Goal: Transaction & Acquisition: Download file/media

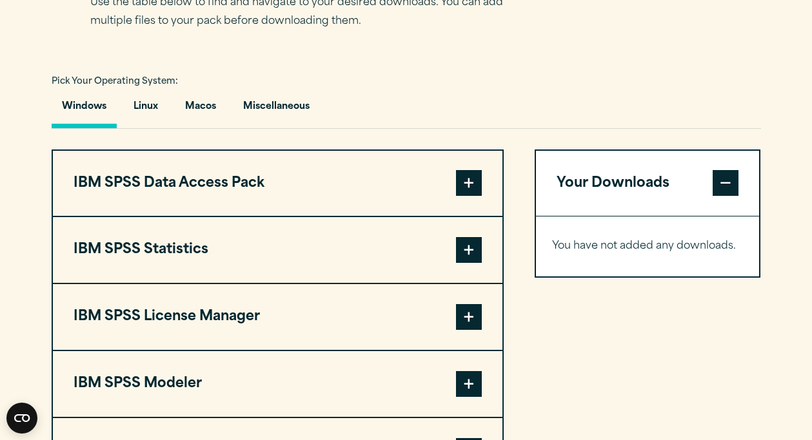
scroll to position [880, 0]
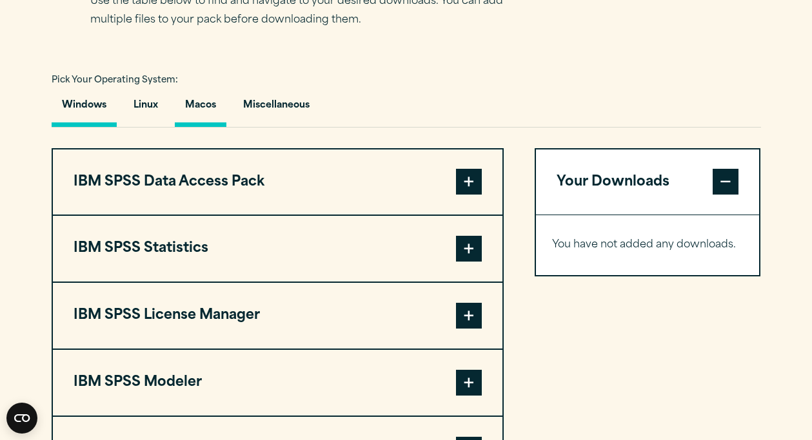
click at [193, 127] on button "Macos" at bounding box center [201, 108] width 52 height 37
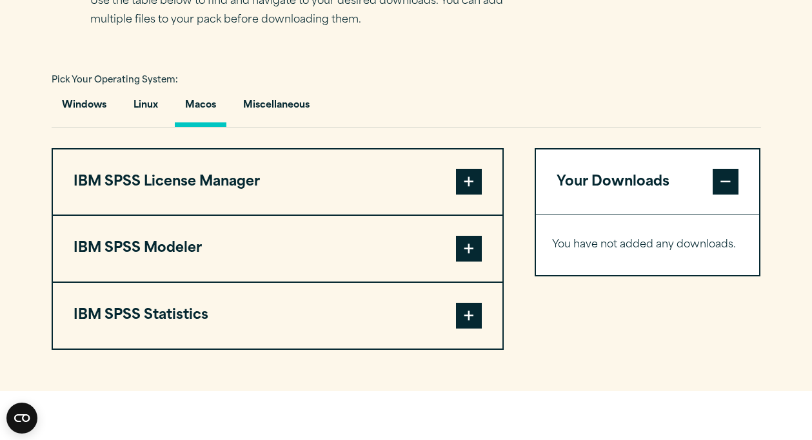
click at [476, 195] on span at bounding box center [469, 182] width 26 height 26
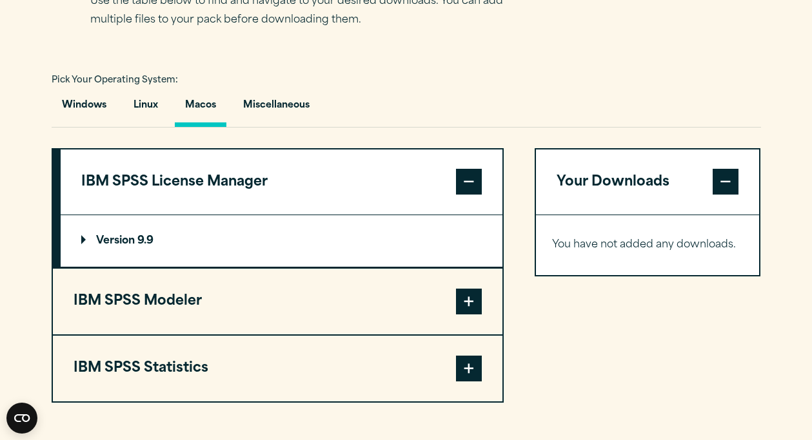
click at [97, 246] on p "Version 9.9" at bounding box center [117, 241] width 72 height 10
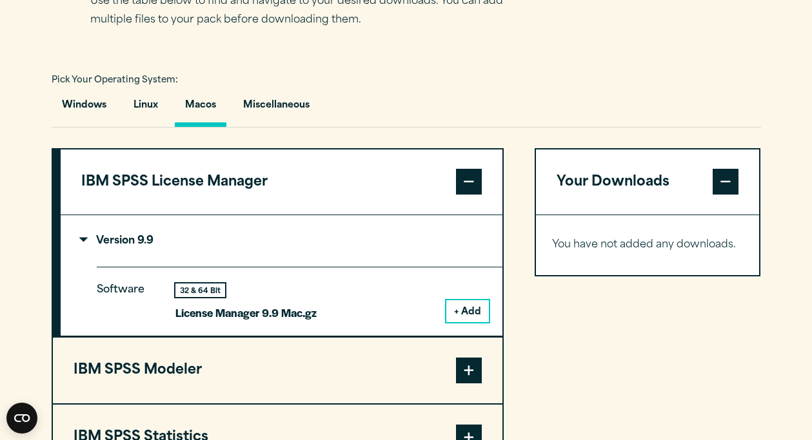
click at [463, 322] on button "+ Add" at bounding box center [467, 311] width 43 height 22
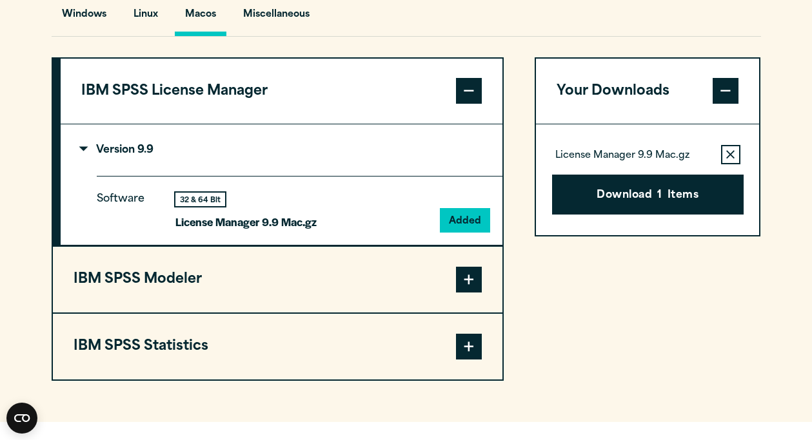
scroll to position [1013, 0]
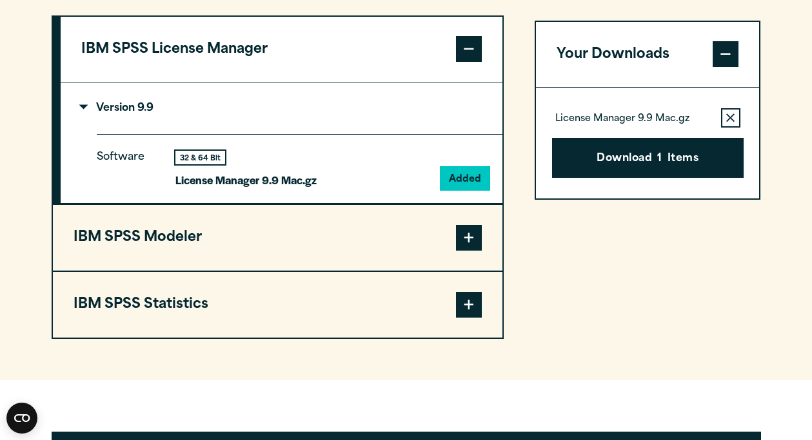
click at [464, 251] on span at bounding box center [469, 238] width 26 height 26
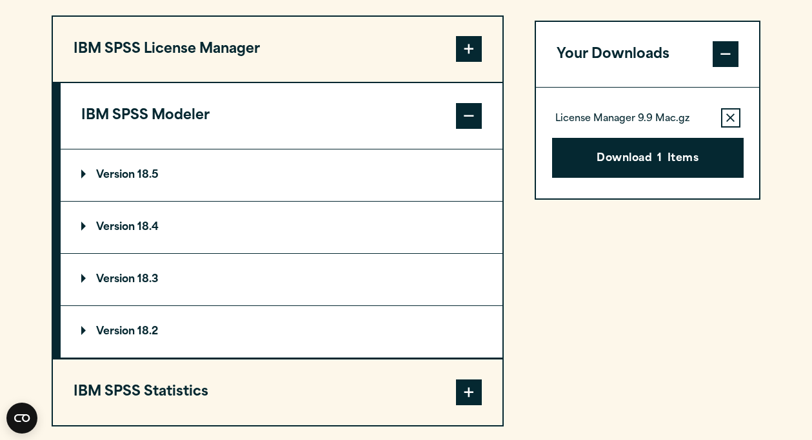
click at [378, 201] on summary "Version 18.5" at bounding box center [282, 176] width 442 height 52
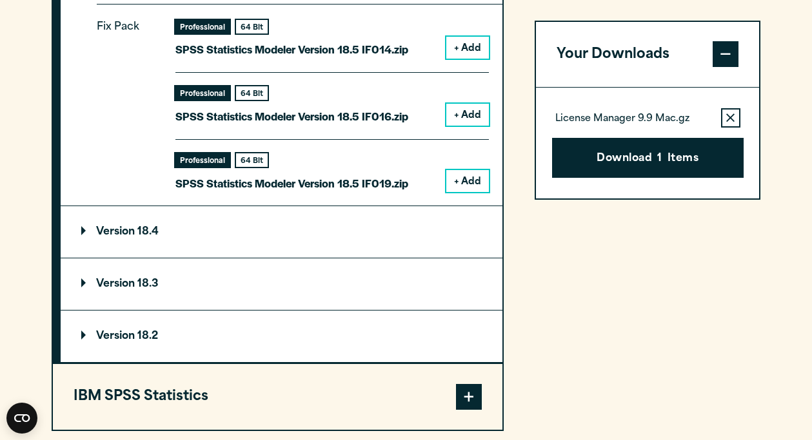
scroll to position [1388, 0]
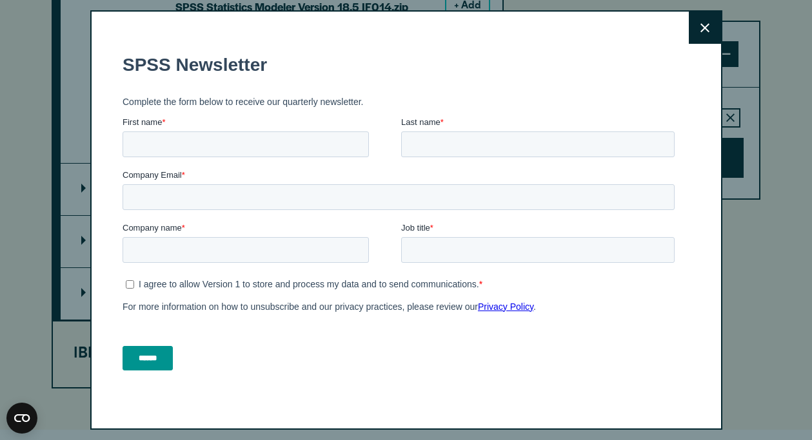
click at [697, 29] on button "Close" at bounding box center [704, 28] width 32 height 32
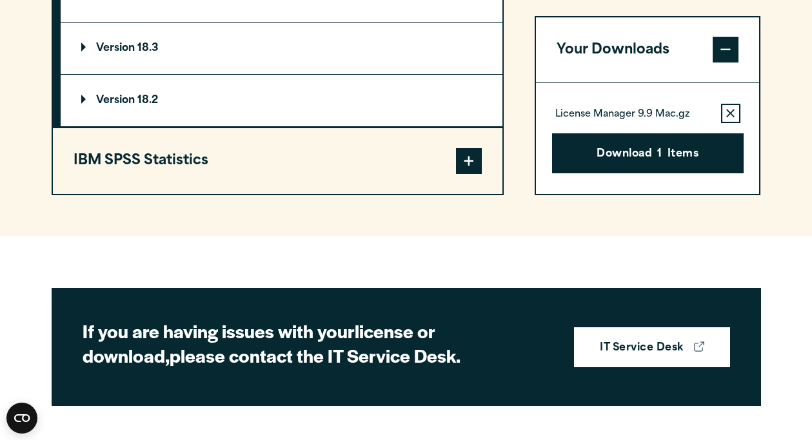
click at [468, 174] on span at bounding box center [469, 161] width 26 height 26
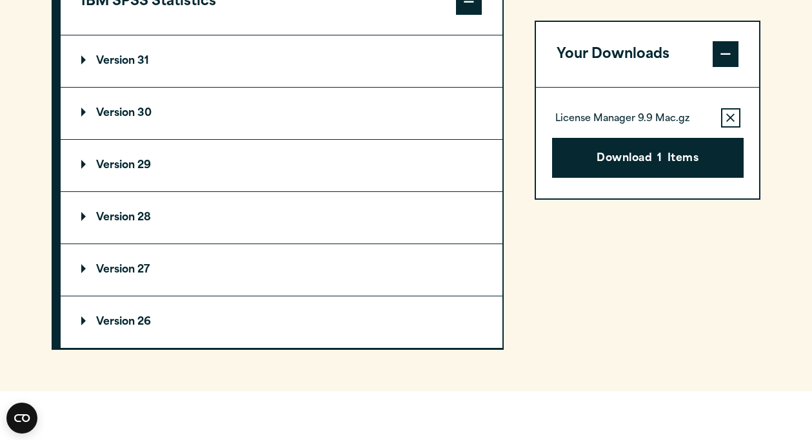
scroll to position [1183, 0]
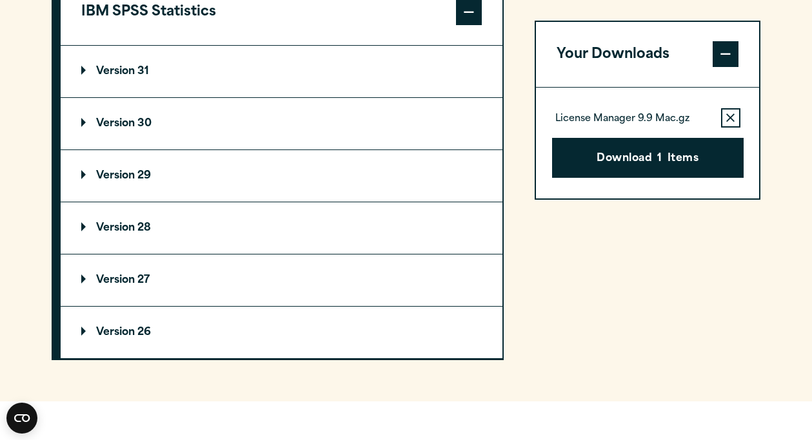
click at [398, 150] on summary "Version 30" at bounding box center [282, 124] width 442 height 52
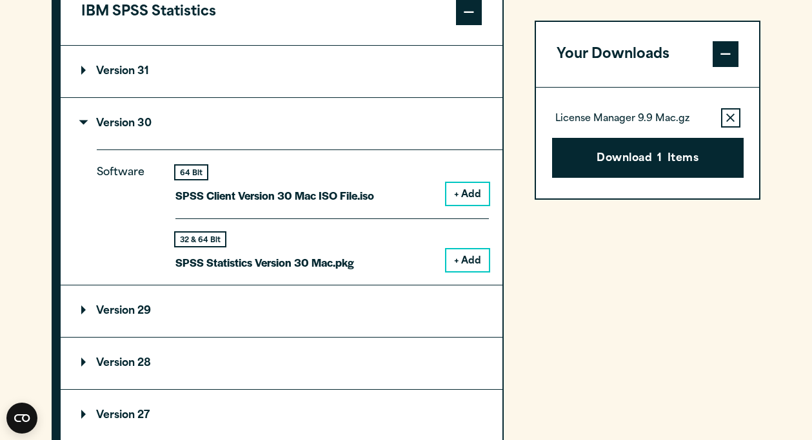
click at [477, 205] on button "+ Add" at bounding box center [467, 194] width 43 height 22
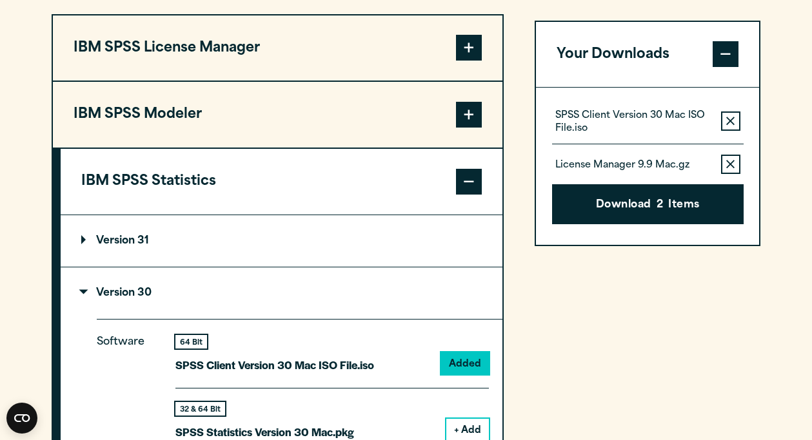
scroll to position [924, 0]
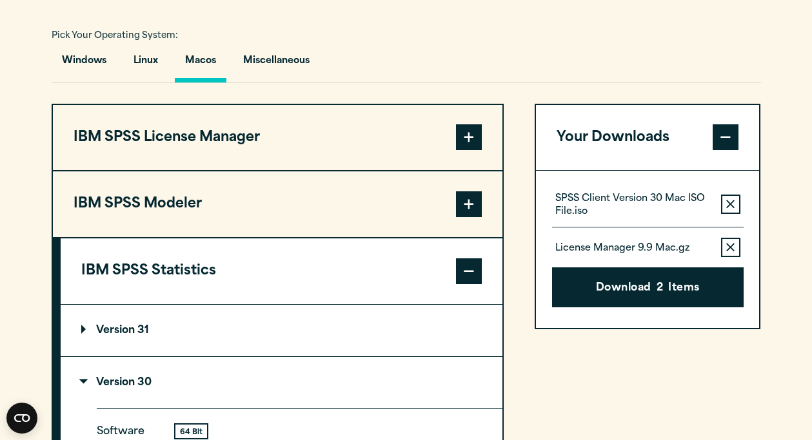
click at [475, 217] on span at bounding box center [469, 204] width 26 height 26
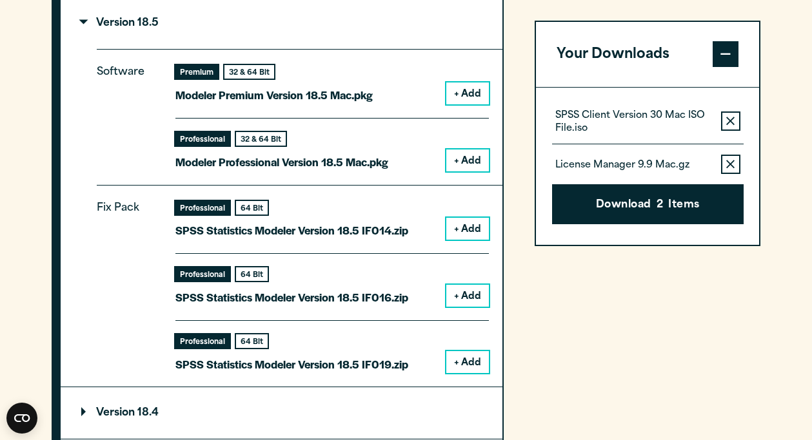
scroll to position [1124, 0]
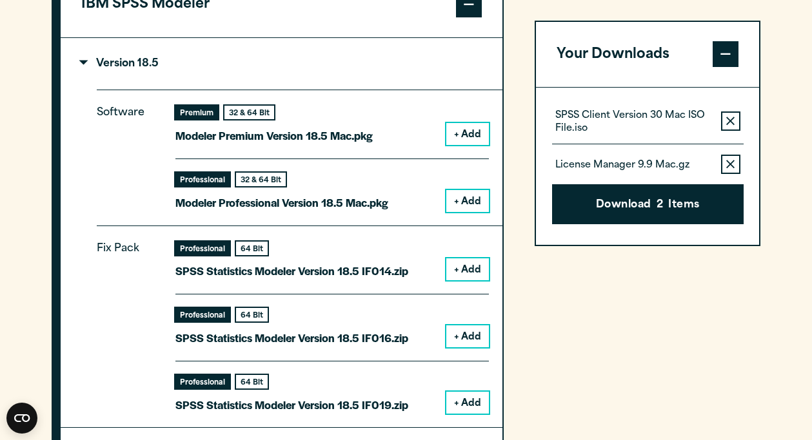
click at [471, 17] on span at bounding box center [469, 5] width 26 height 26
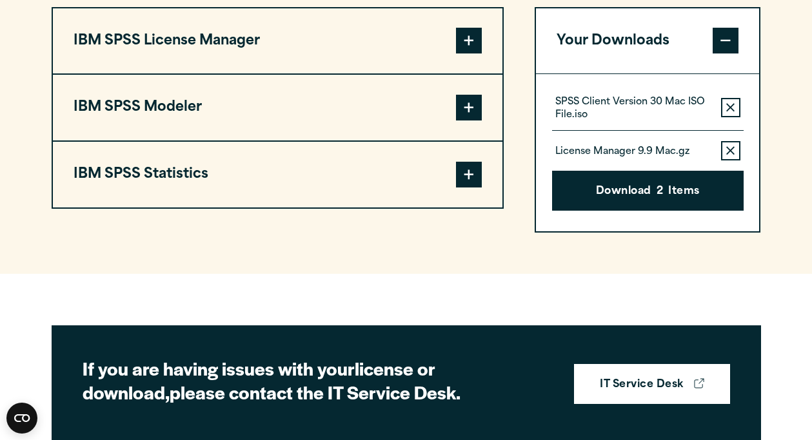
scroll to position [951, 0]
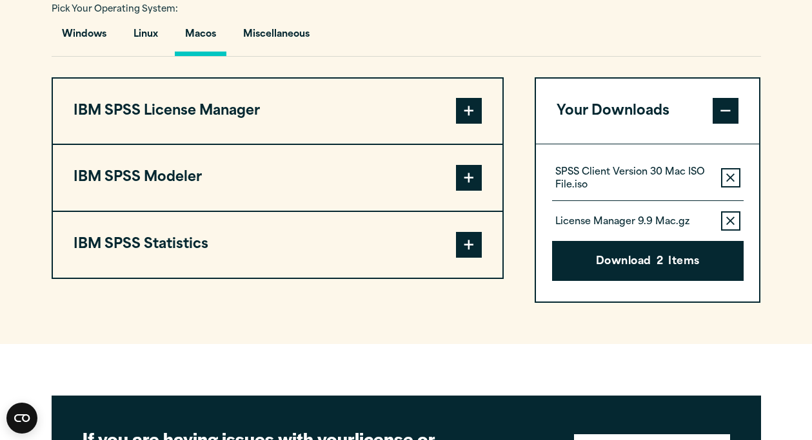
drag, startPoint x: 646, startPoint y: 300, endPoint x: 646, endPoint y: 336, distance: 35.5
click at [646, 301] on div "SPSS Client Version 30 Mac ISO File.iso Remove this item from your software dow…" at bounding box center [648, 222] width 224 height 157
click at [725, 188] on button "Remove this item from your software download list" at bounding box center [730, 177] width 19 height 19
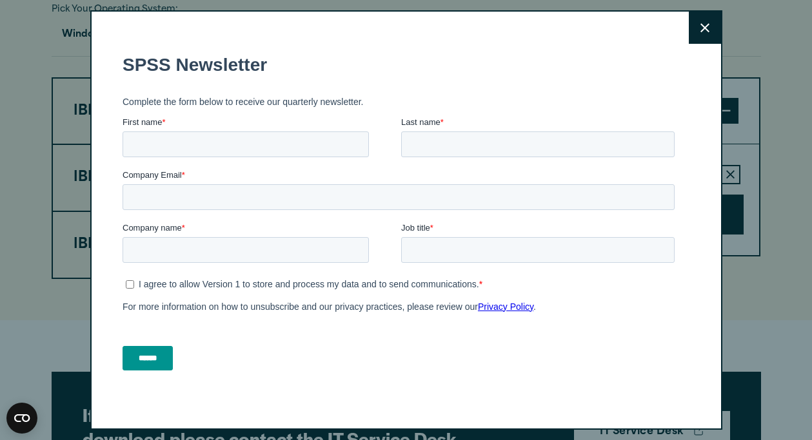
click at [725, 213] on div "Close" at bounding box center [406, 220] width 812 height 440
click at [694, 24] on button "Close" at bounding box center [704, 28] width 32 height 32
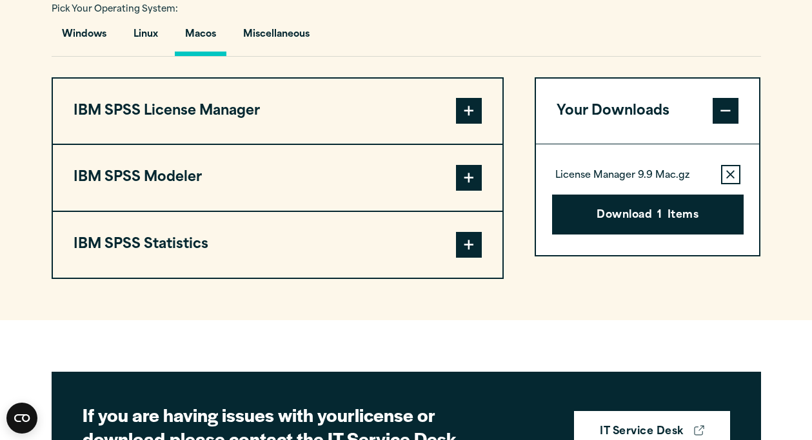
click at [732, 179] on icon "button" at bounding box center [730, 175] width 8 height 8
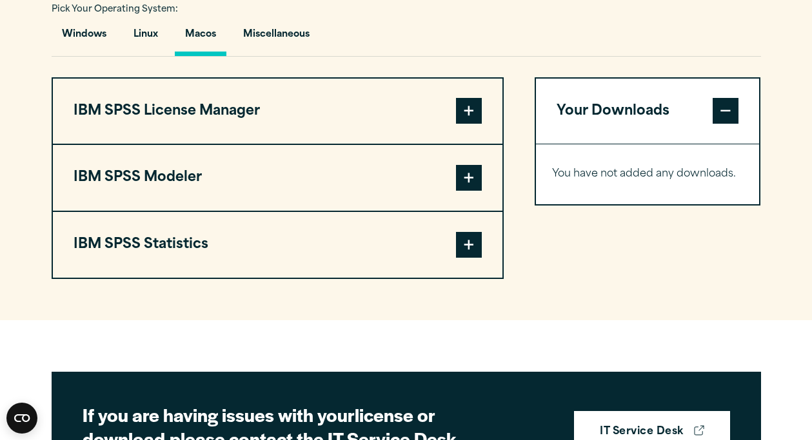
click at [244, 278] on button "IBM SPSS Statistics" at bounding box center [277, 245] width 449 height 66
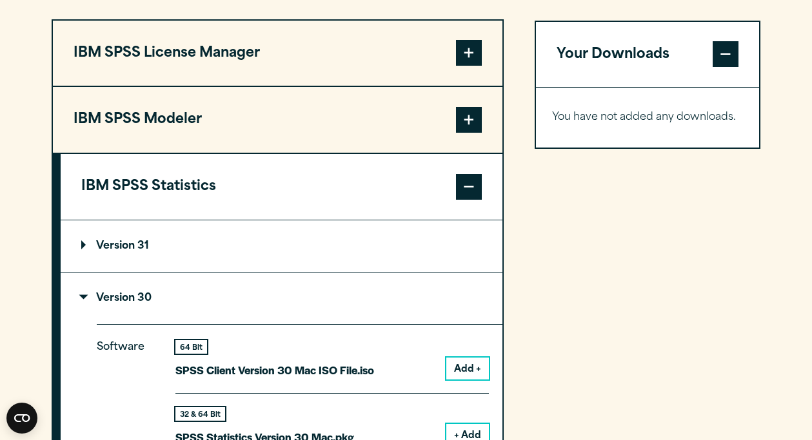
scroll to position [1031, 0]
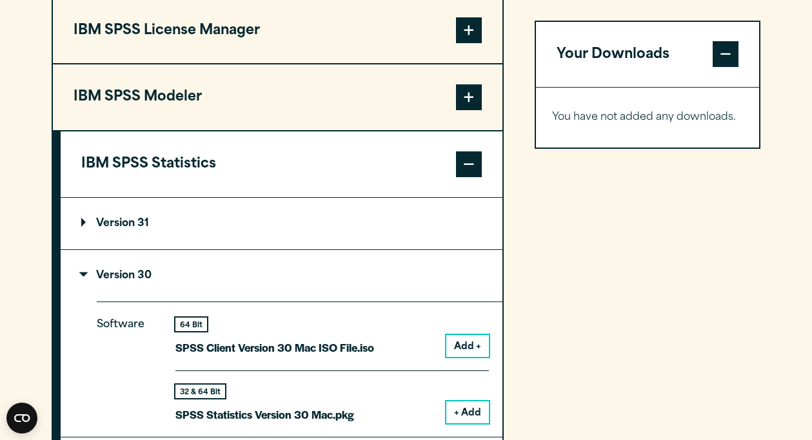
click at [244, 299] on summary "Version 30" at bounding box center [282, 276] width 442 height 52
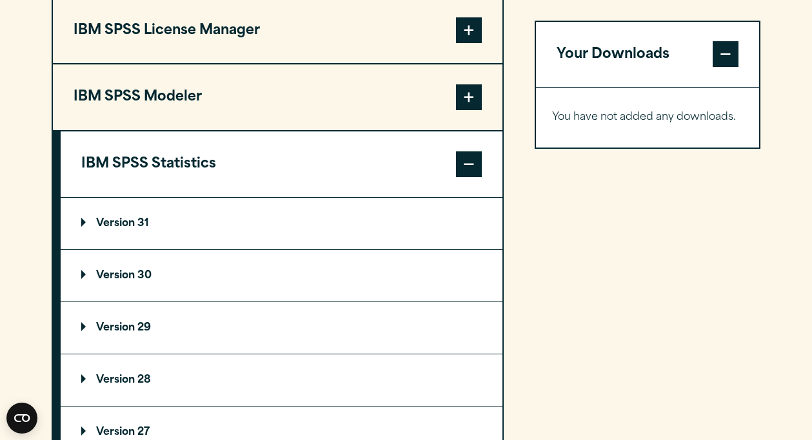
click at [244, 299] on summary "Version 30" at bounding box center [282, 276] width 442 height 52
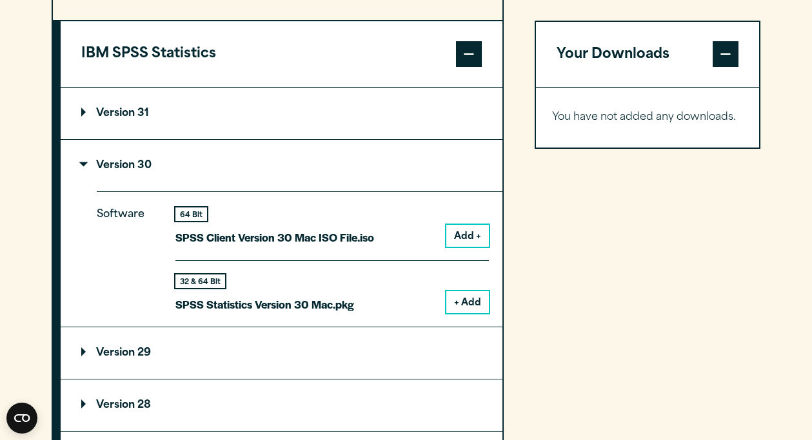
scroll to position [1167, 0]
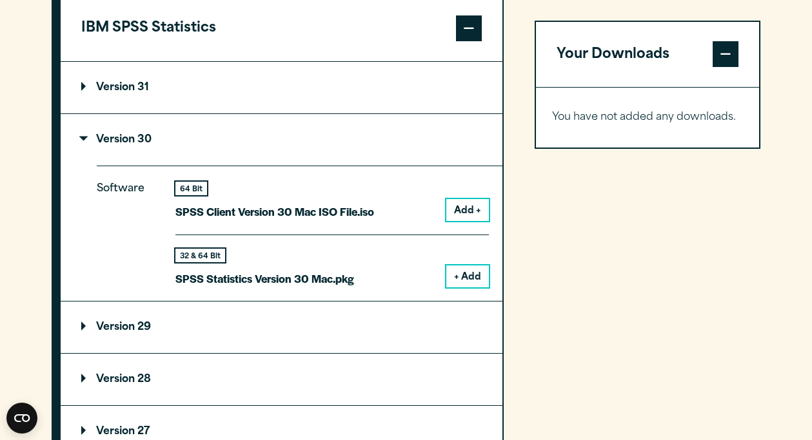
click at [458, 221] on button "Add +" at bounding box center [467, 210] width 43 height 22
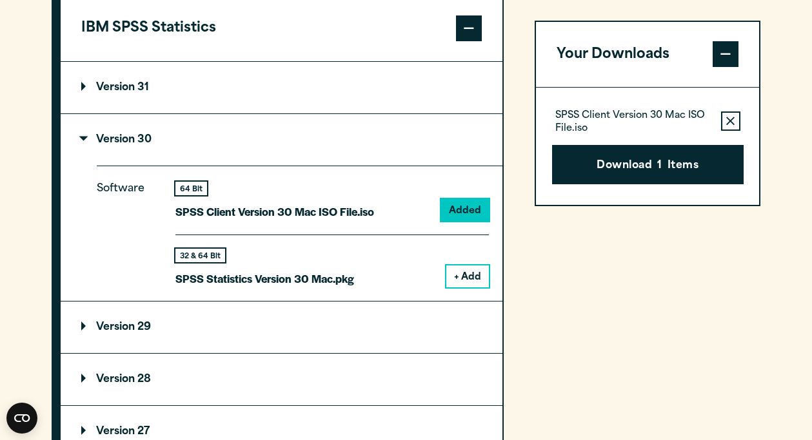
click at [467, 287] on button "+ Add" at bounding box center [467, 277] width 43 height 22
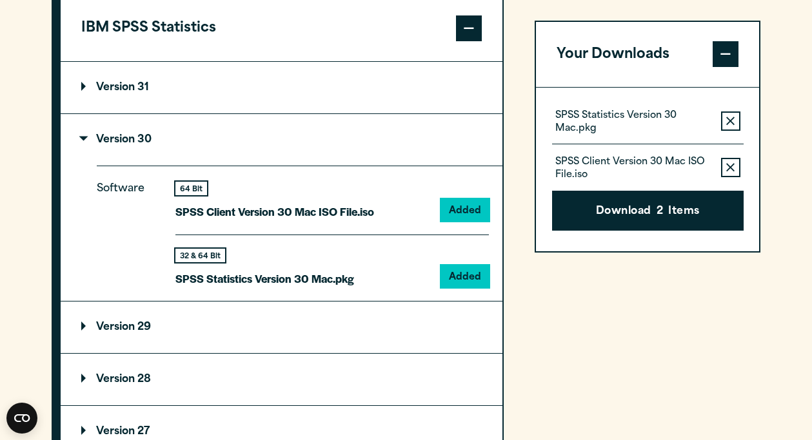
click at [728, 162] on button "Remove this item from your software download list" at bounding box center [730, 168] width 19 height 19
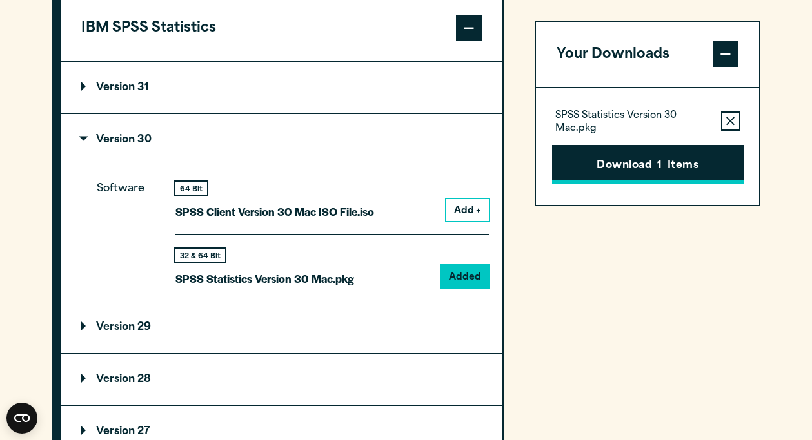
click at [678, 166] on button "Download 1 Items" at bounding box center [647, 165] width 191 height 40
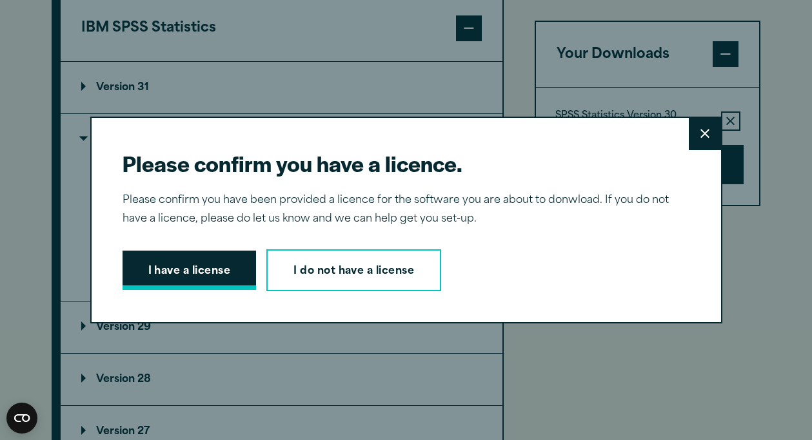
click at [212, 273] on button "I have a license" at bounding box center [189, 271] width 134 height 40
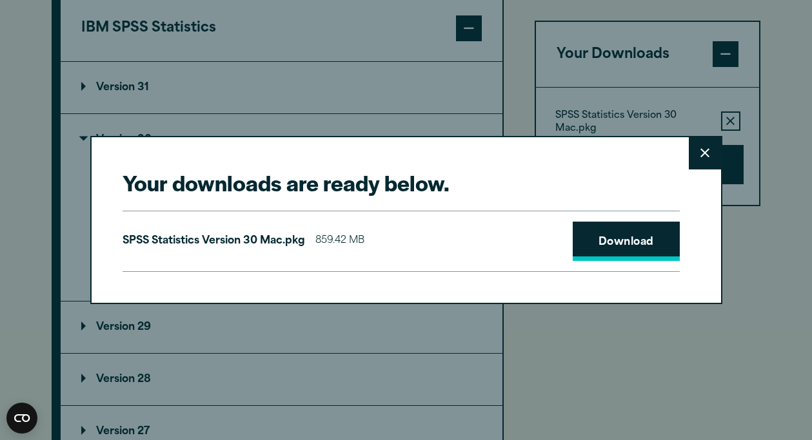
click at [638, 246] on link "Download" at bounding box center [625, 242] width 107 height 40
